Goal: Book appointment/travel/reservation

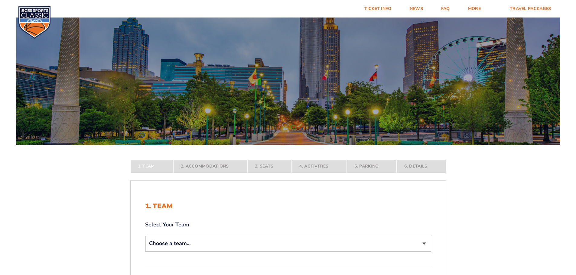
scroll to position [121, 0]
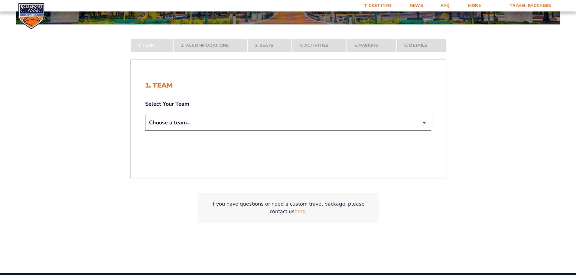
click at [233, 123] on select "Choose a team... [US_STATE] Wildcats [US_STATE] State Buckeyes [US_STATE] Tar H…" at bounding box center [288, 122] width 286 height 15
select select "20108"
click at [145, 131] on select "Choose a team... [US_STATE] Wildcats [US_STATE] State Buckeyes [US_STATE] Tar H…" at bounding box center [288, 122] width 286 height 15
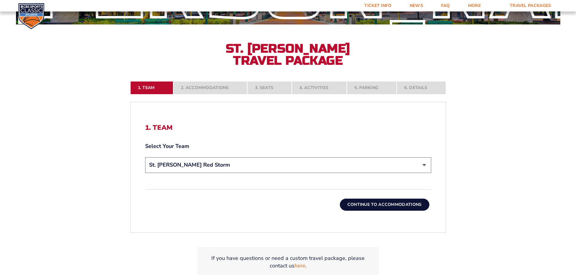
click at [379, 203] on button "Continue To Accommodations" at bounding box center [385, 205] width 90 height 12
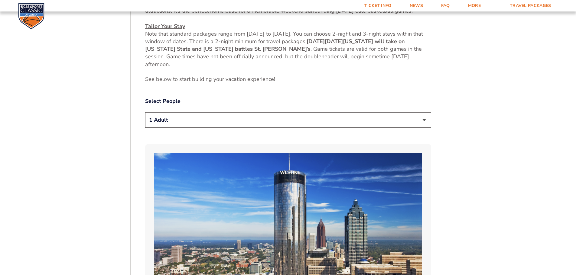
scroll to position [312, 0]
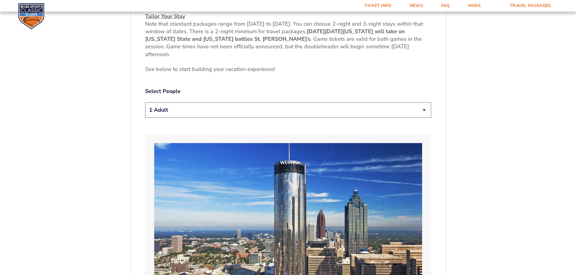
click at [365, 108] on select "1 Adult 2 Adults 3 Adults 4 Adults 2 Adults + 1 Child 2 Adults + 2 Children 2 A…" at bounding box center [288, 110] width 286 height 15
click at [145, 103] on select "1 Adult 2 Adults 3 Adults 4 Adults 2 Adults + 1 Child 2 Adults + 2 Children 2 A…" at bounding box center [288, 110] width 286 height 15
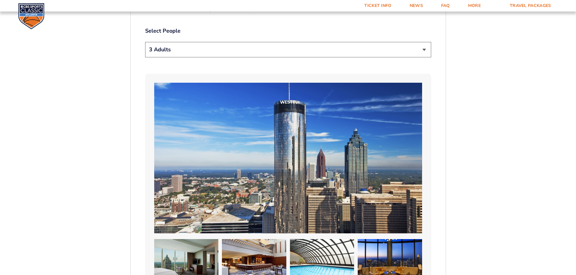
scroll to position [221, 0]
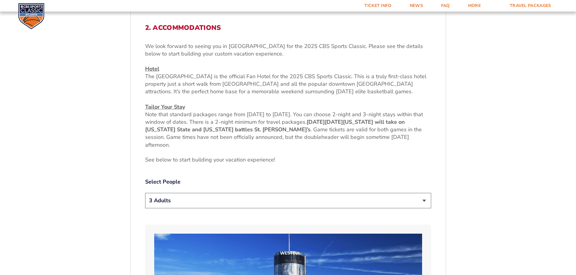
click at [246, 199] on select "1 Adult 2 Adults 3 Adults 4 Adults 2 Adults + 1 Child 2 Adults + 2 Children 2 A…" at bounding box center [288, 200] width 286 height 15
select select "2 Adults"
click at [145, 193] on select "1 Adult 2 Adults 3 Adults 4 Adults 2 Adults + 1 Child 2 Adults + 2 Children 2 A…" at bounding box center [288, 200] width 286 height 15
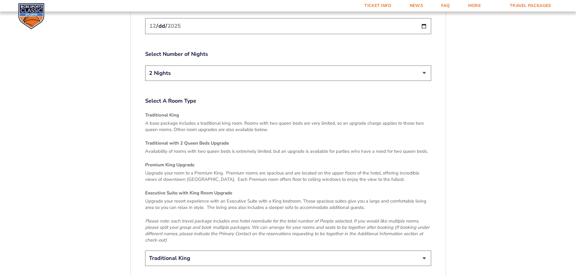
scroll to position [1007, 0]
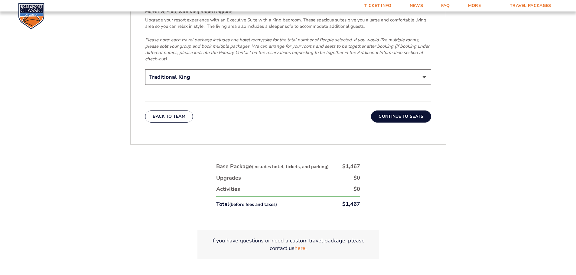
click at [412, 113] on button "Continue To Seats" at bounding box center [401, 117] width 60 height 12
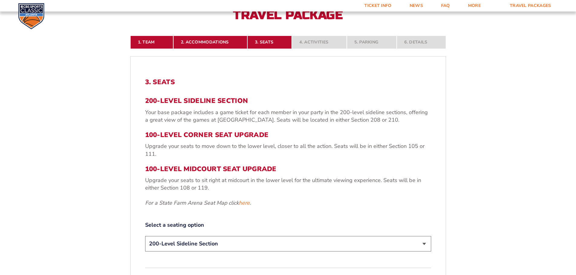
scroll to position [251, 0]
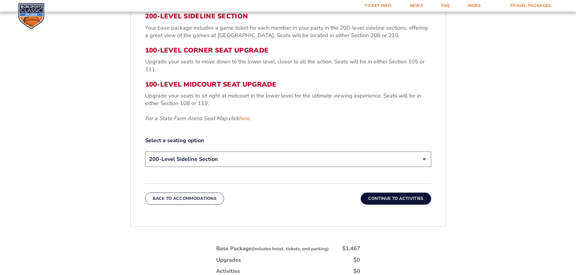
click at [417, 200] on button "Continue To Activities" at bounding box center [396, 199] width 70 height 12
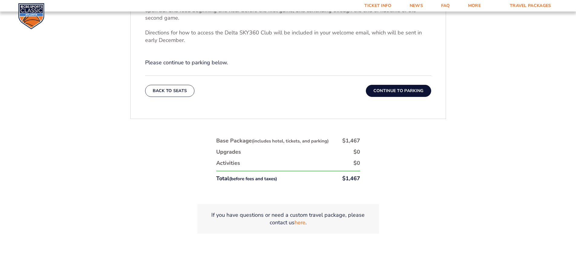
scroll to position [312, 0]
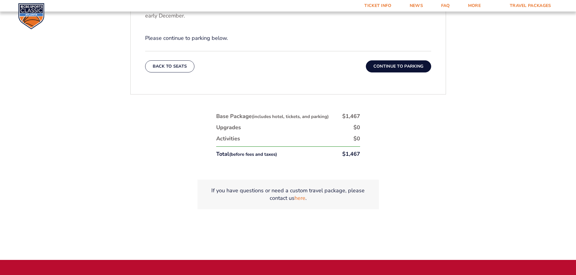
click at [396, 64] on button "Continue To Parking" at bounding box center [398, 66] width 65 height 12
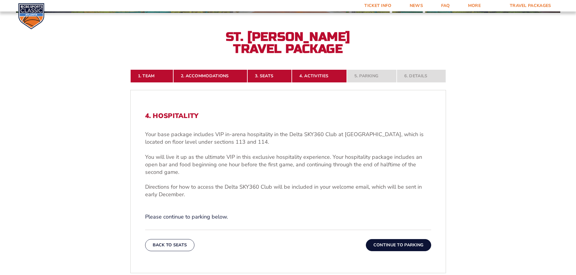
scroll to position [130, 0]
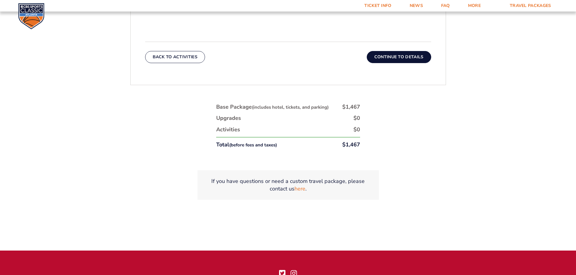
click at [413, 57] on button "Continue To Details" at bounding box center [399, 57] width 64 height 12
